Goal: Information Seeking & Learning: Learn about a topic

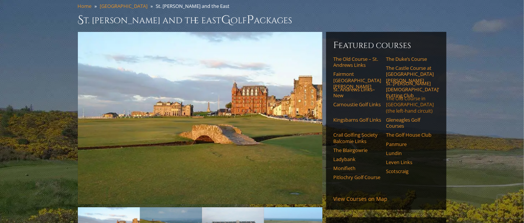
scroll to position [47, 0]
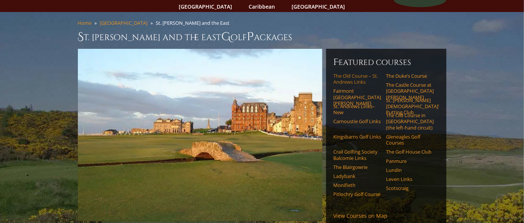
click at [356, 73] on link "The Old Course – St. Andrews Links" at bounding box center [358, 79] width 48 height 12
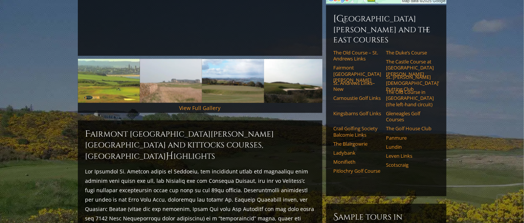
scroll to position [332, 0]
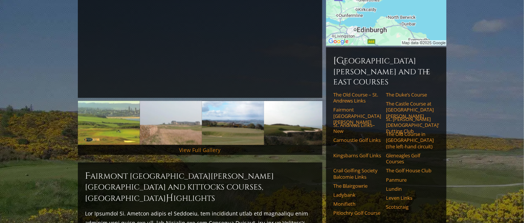
click at [191, 147] on link "View Full Gallery" at bounding box center [199, 150] width 41 height 7
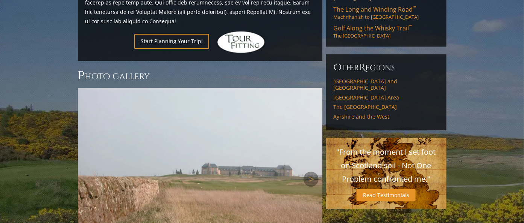
scroll to position [611, 0]
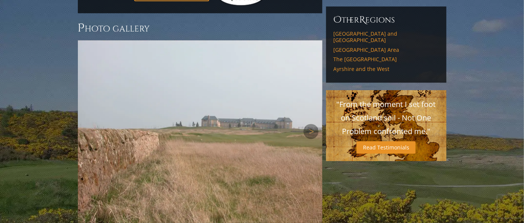
click at [215, 108] on img at bounding box center [200, 131] width 244 height 183
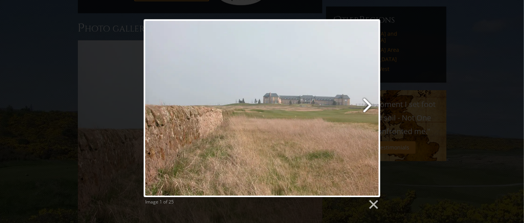
click at [367, 103] on link at bounding box center [305, 108] width 152 height 178
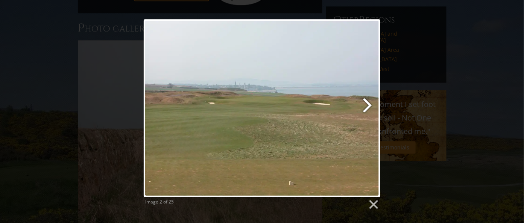
click at [367, 103] on link at bounding box center [305, 108] width 152 height 178
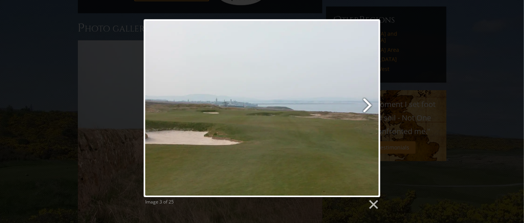
click at [367, 103] on link at bounding box center [305, 108] width 152 height 178
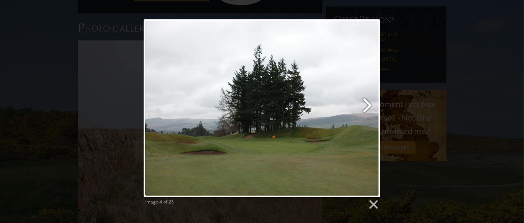
click at [367, 103] on link at bounding box center [305, 108] width 152 height 178
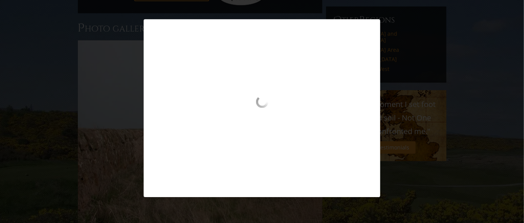
click at [403, 127] on div "Image 4 of 25" at bounding box center [262, 108] width 524 height 178
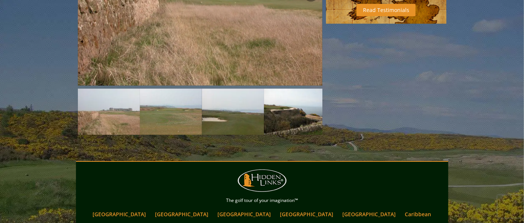
scroll to position [752, 0]
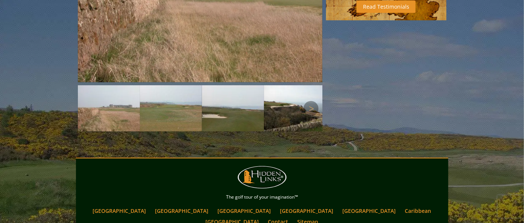
click at [291, 85] on img at bounding box center [295, 108] width 62 height 47
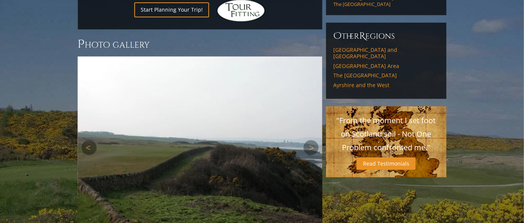
scroll to position [611, 0]
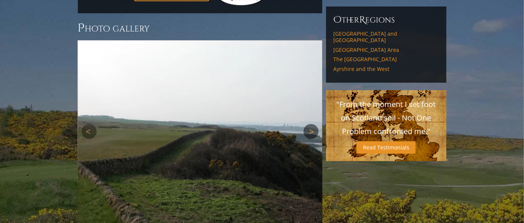
click at [314, 124] on link "Next" at bounding box center [310, 131] width 15 height 15
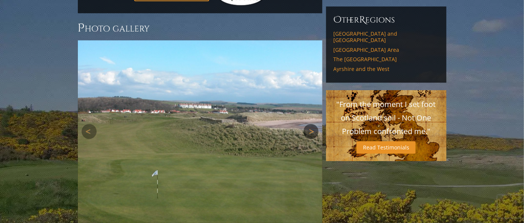
click at [314, 124] on link "Next" at bounding box center [310, 131] width 15 height 15
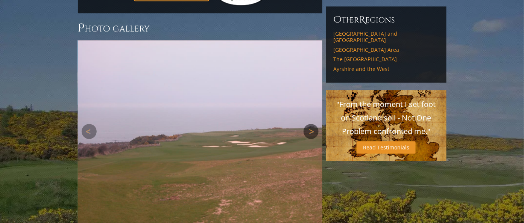
click at [314, 124] on link "Next" at bounding box center [310, 131] width 15 height 15
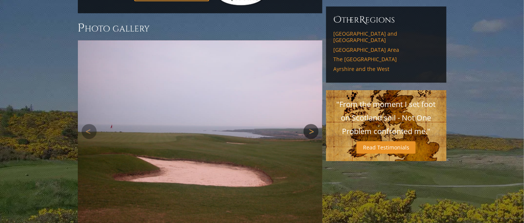
click at [314, 124] on link "Next" at bounding box center [310, 131] width 15 height 15
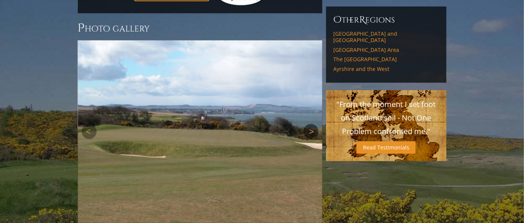
click at [312, 124] on link "Next" at bounding box center [310, 131] width 15 height 15
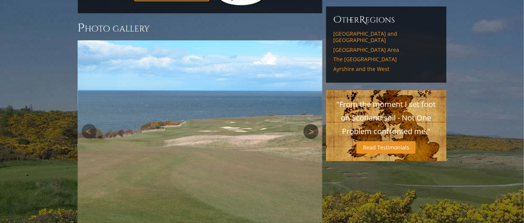
click at [312, 124] on link "Next" at bounding box center [310, 131] width 15 height 15
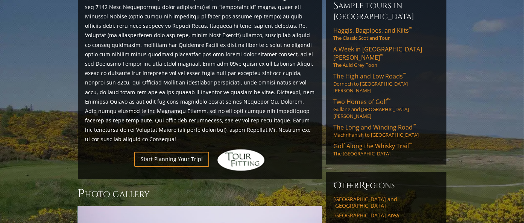
scroll to position [423, 0]
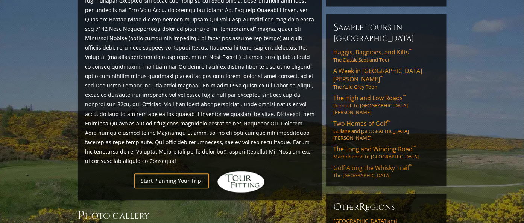
click at [365, 164] on span "Golf Along the Whisky Trail ™" at bounding box center [373, 168] width 79 height 8
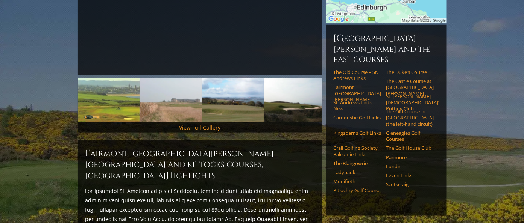
scroll to position [235, 0]
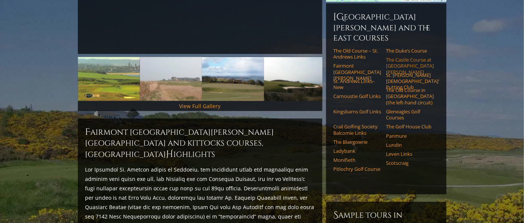
click at [406, 57] on link "The Castle Course at [GEOGRAPHIC_DATA][PERSON_NAME]" at bounding box center [410, 66] width 48 height 18
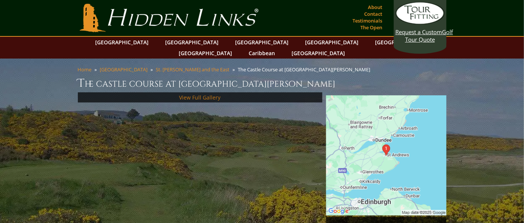
click at [206, 94] on link "View Full Gallery" at bounding box center [199, 97] width 41 height 7
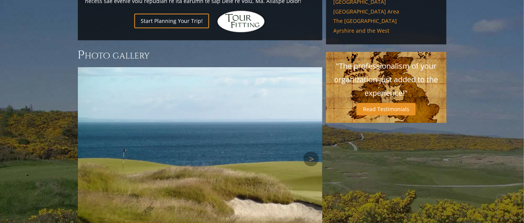
scroll to position [624, 0]
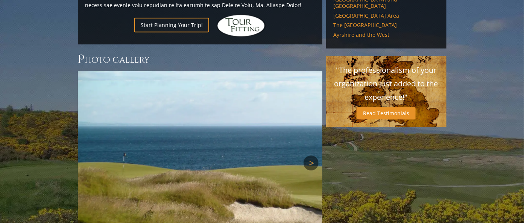
click at [312, 156] on link "Next" at bounding box center [310, 163] width 15 height 15
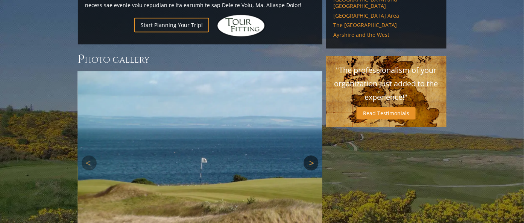
click at [312, 156] on link "Next" at bounding box center [310, 163] width 15 height 15
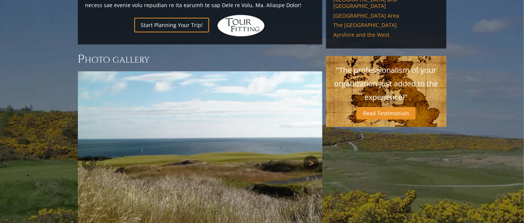
click at [312, 156] on link "Next" at bounding box center [310, 163] width 15 height 15
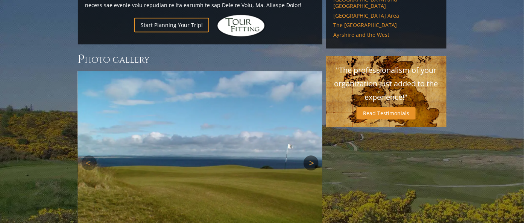
click at [312, 156] on link "Next" at bounding box center [310, 163] width 15 height 15
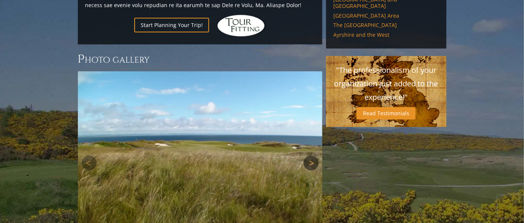
click at [312, 156] on link "Next" at bounding box center [310, 163] width 15 height 15
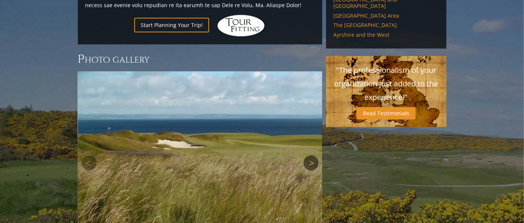
click at [312, 156] on link "Next" at bounding box center [310, 163] width 15 height 15
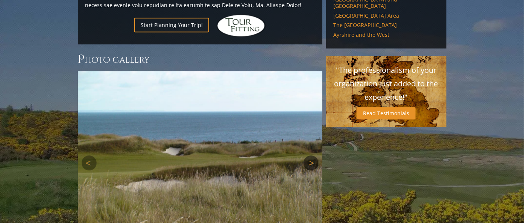
click at [312, 156] on link "Next" at bounding box center [310, 163] width 15 height 15
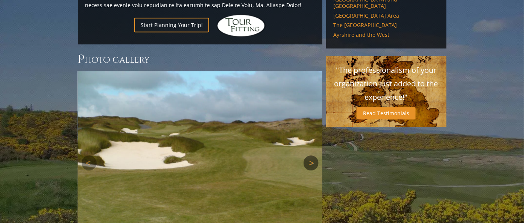
click at [312, 156] on link "Next" at bounding box center [310, 163] width 15 height 15
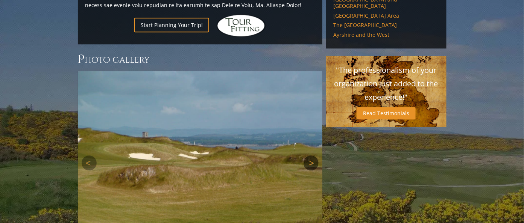
click at [312, 156] on link "Next" at bounding box center [310, 163] width 15 height 15
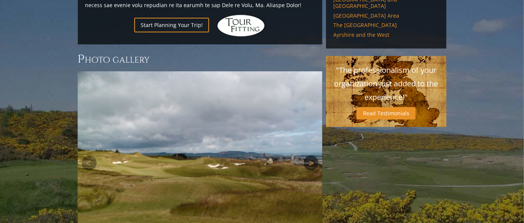
click at [312, 156] on link "Next" at bounding box center [310, 163] width 15 height 15
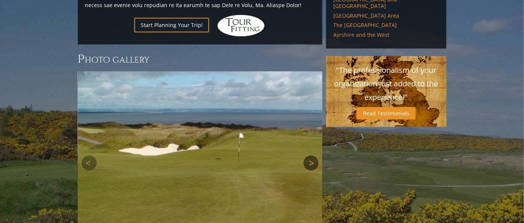
click at [312, 156] on link "Next" at bounding box center [310, 163] width 15 height 15
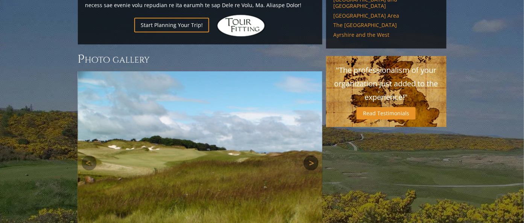
click at [312, 156] on link "Next" at bounding box center [310, 163] width 15 height 15
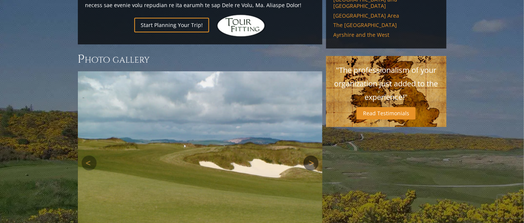
click at [312, 156] on link "Next" at bounding box center [310, 163] width 15 height 15
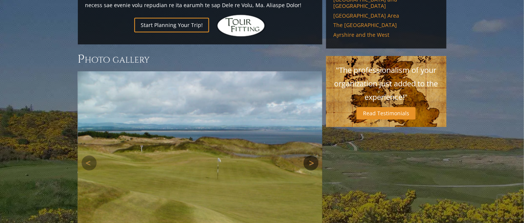
click at [312, 156] on link "Next" at bounding box center [310, 163] width 15 height 15
